Goal: Book appointment/travel/reservation

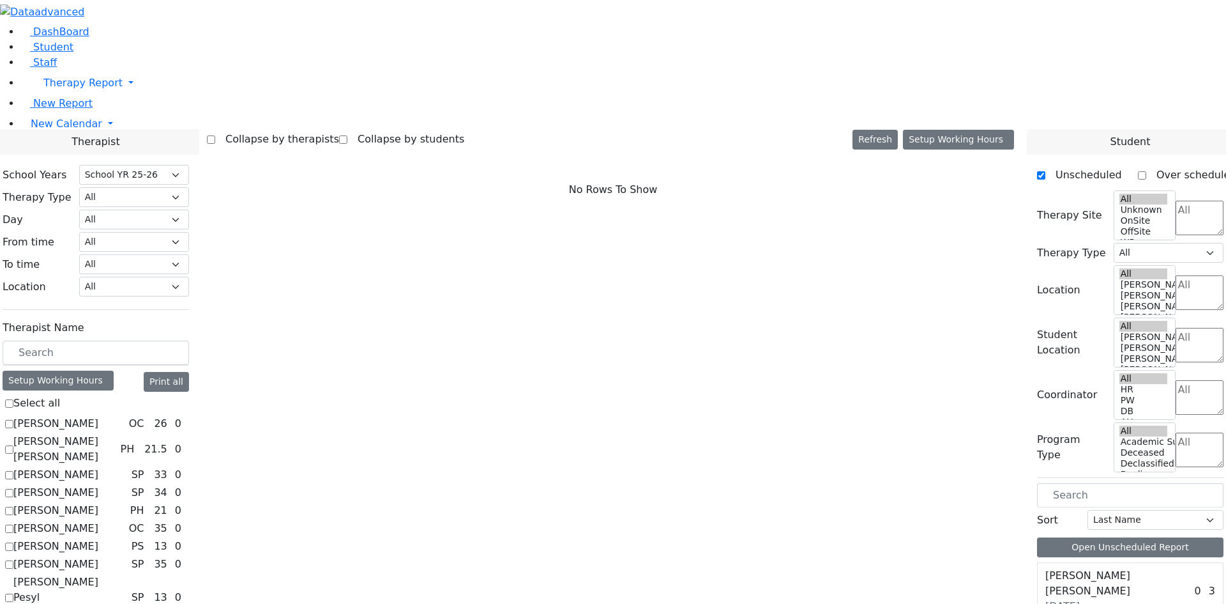
select select "212"
click at [98, 538] on label "[PERSON_NAME]" at bounding box center [55, 545] width 85 height 15
click at [13, 542] on input "[PERSON_NAME]" at bounding box center [9, 546] width 8 height 8
checkbox input "true"
select select "6"
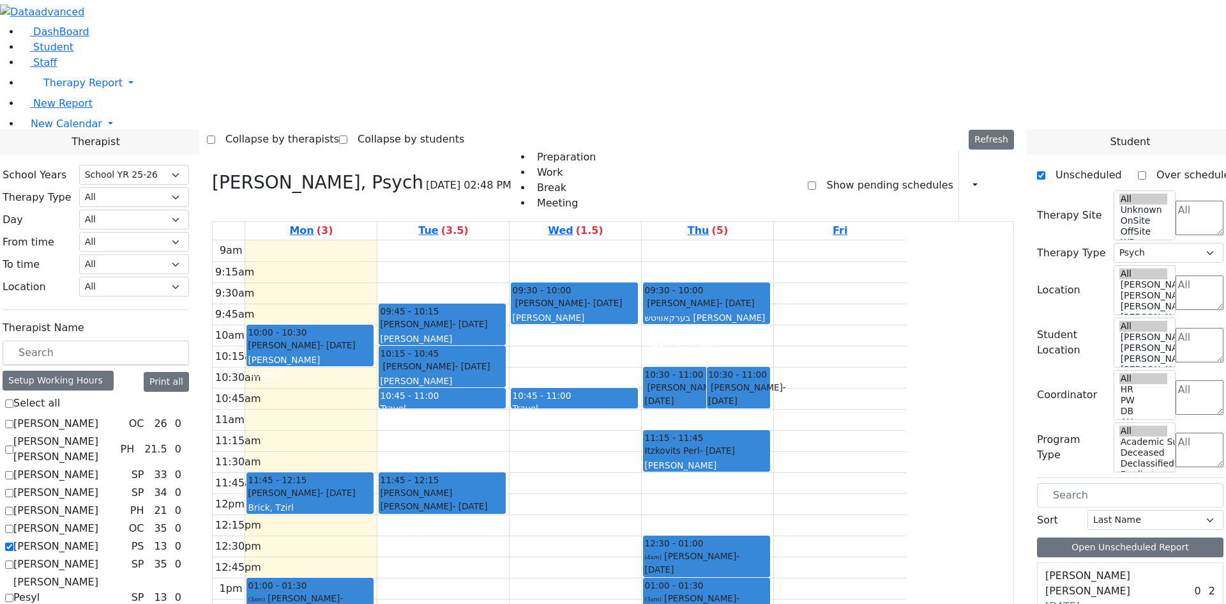
click at [505, 374] on div "[PERSON_NAME]" at bounding box center [442, 380] width 125 height 13
click at [439, 390] on span "10:45 - 11:00" at bounding box center [409, 395] width 59 height 10
click at [98, 538] on label "[PERSON_NAME]" at bounding box center [55, 545] width 85 height 15
click at [13, 542] on input "[PERSON_NAME]" at bounding box center [9, 546] width 8 height 8
checkbox input "false"
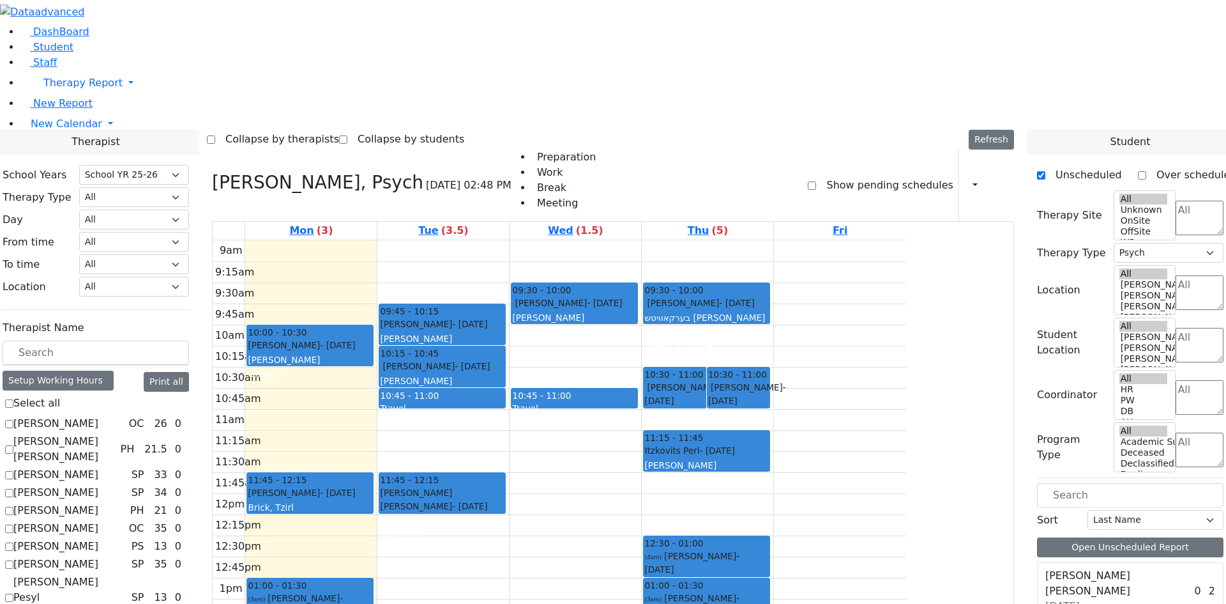
select select
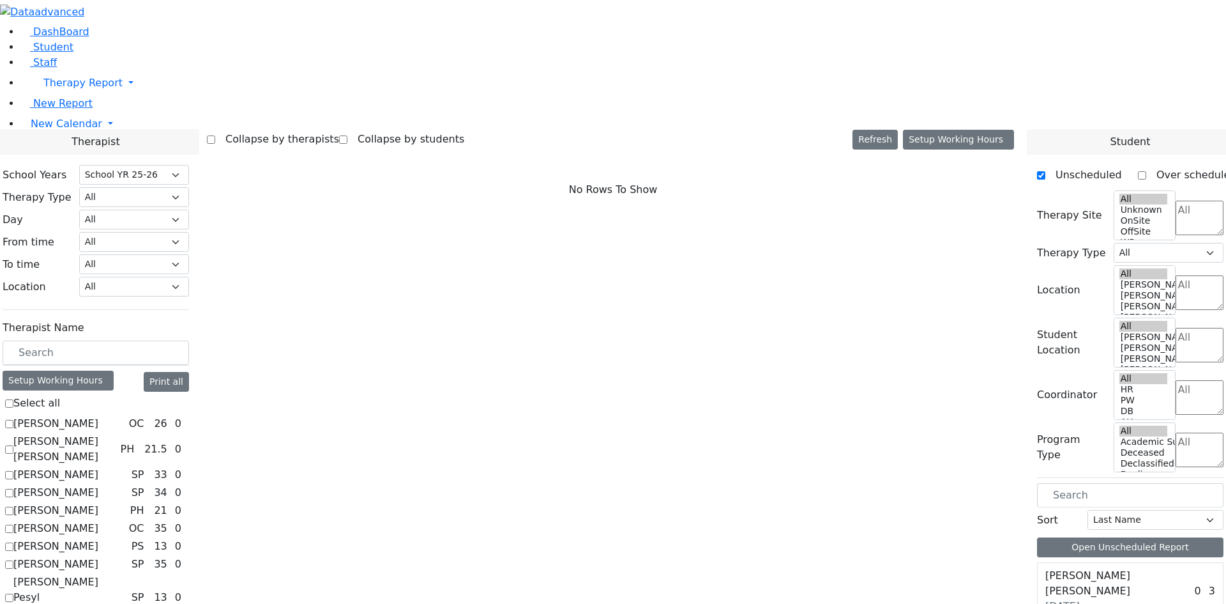
click at [98, 538] on label "[PERSON_NAME]" at bounding box center [55, 545] width 85 height 15
click at [13, 542] on input "[PERSON_NAME]" at bounding box center [9, 546] width 8 height 8
checkbox input "true"
select select "6"
